Goal: Information Seeking & Learning: Learn about a topic

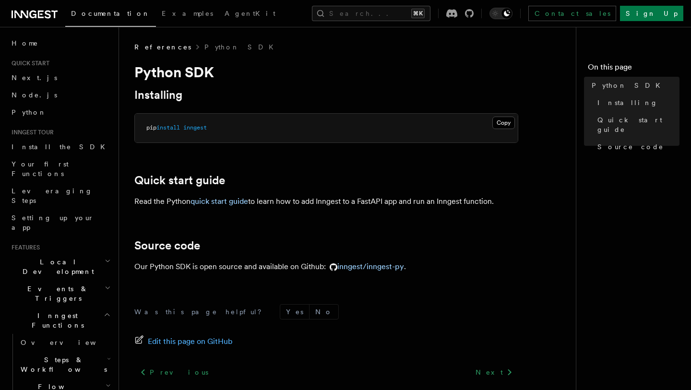
scroll to position [73, 0]
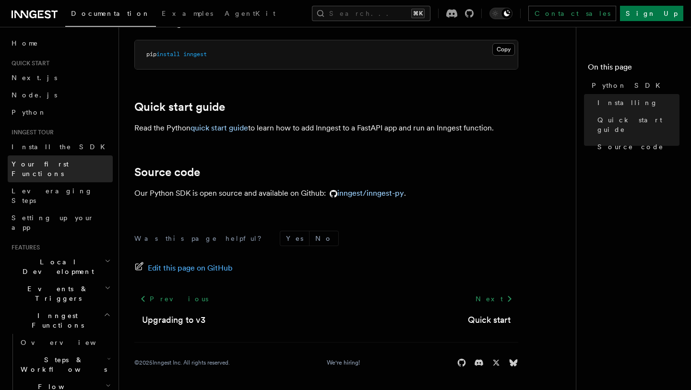
click at [73, 164] on link "Your first Functions" at bounding box center [60, 169] width 105 height 27
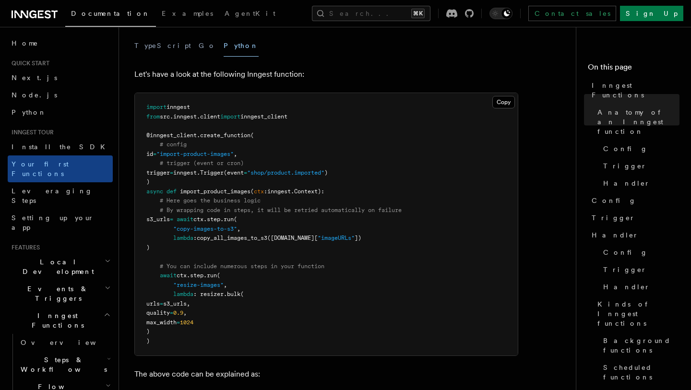
scroll to position [197, 0]
click at [82, 182] on link "Leveraging Steps" at bounding box center [60, 195] width 105 height 27
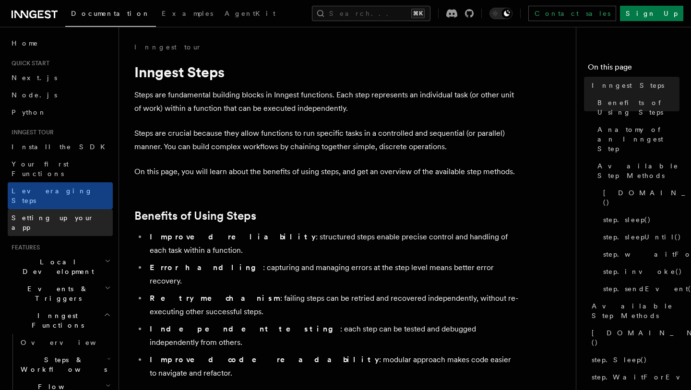
click at [81, 209] on link "Setting up your app" at bounding box center [60, 222] width 105 height 27
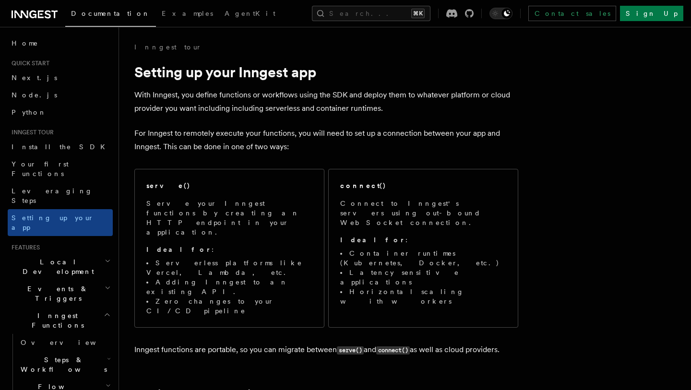
click at [86, 253] on h2 "Local Development" at bounding box center [60, 266] width 105 height 27
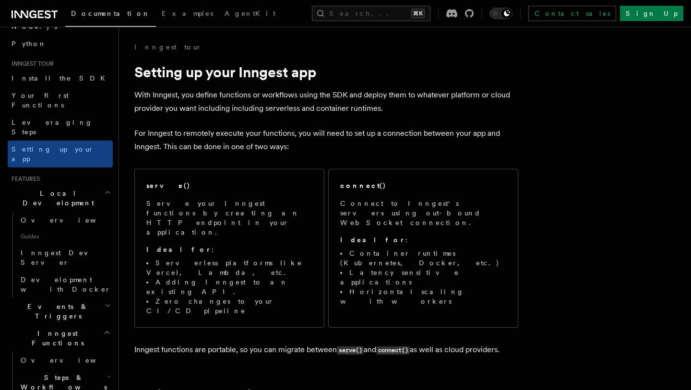
scroll to position [78, 0]
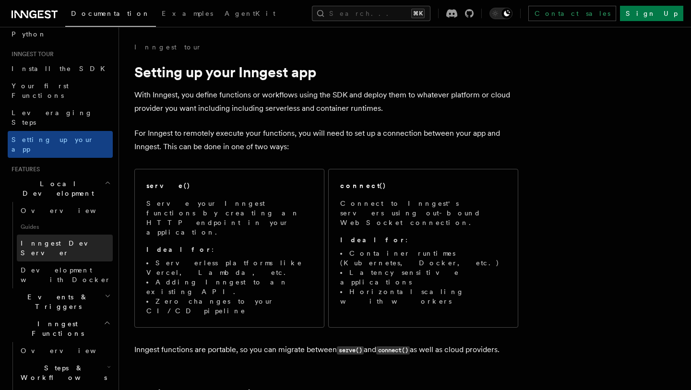
click at [82, 235] on link "Inngest Dev Server" at bounding box center [65, 248] width 96 height 27
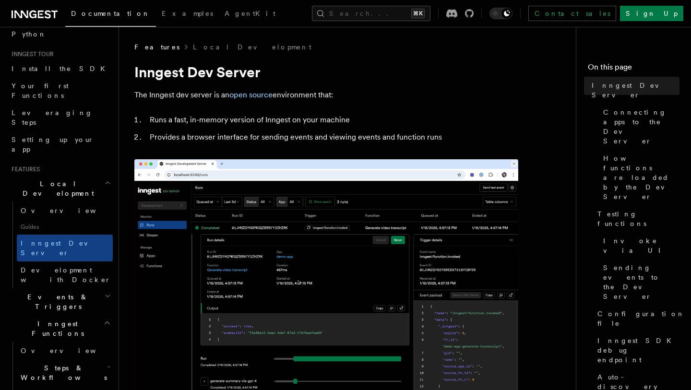
click at [82, 289] on h2 "Events & Triggers" at bounding box center [60, 302] width 105 height 27
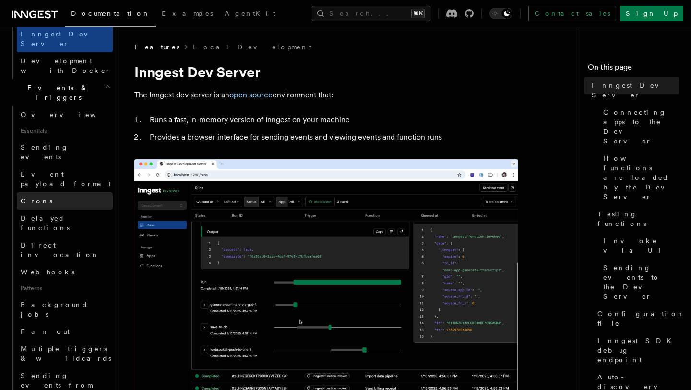
scroll to position [287, 0]
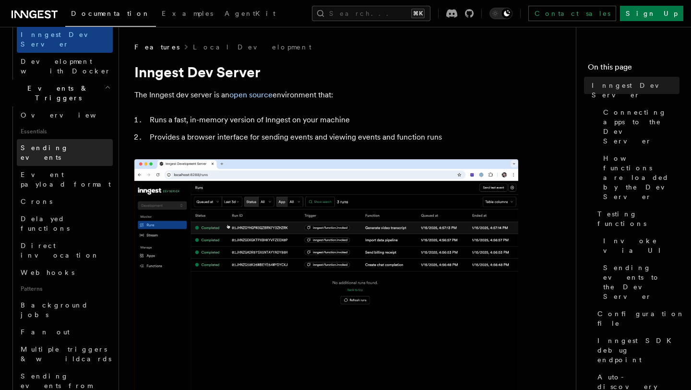
click at [71, 139] on link "Sending events" at bounding box center [65, 152] width 96 height 27
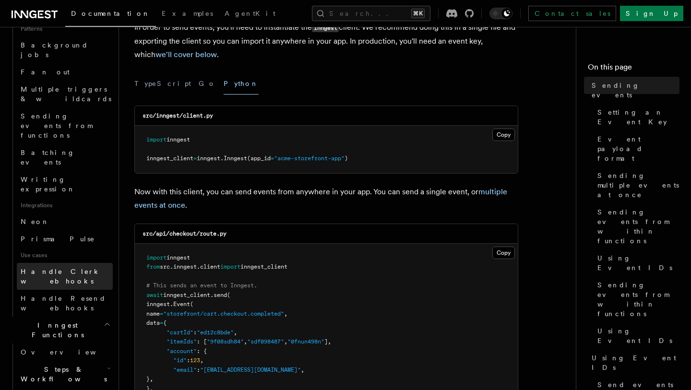
scroll to position [470, 0]
